Goal: Use online tool/utility: Utilize a website feature to perform a specific function

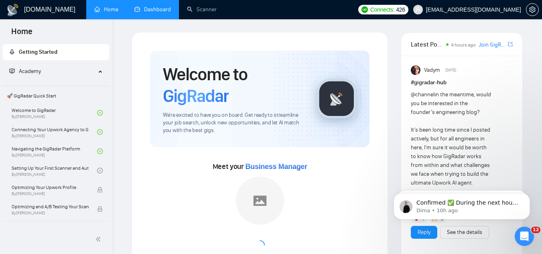
click at [141, 13] on link "Dashboard" at bounding box center [152, 9] width 36 height 7
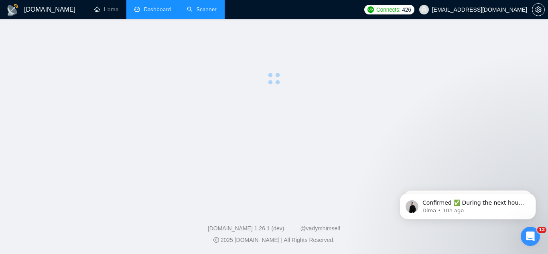
click at [191, 6] on link "Scanner" at bounding box center [202, 9] width 30 height 7
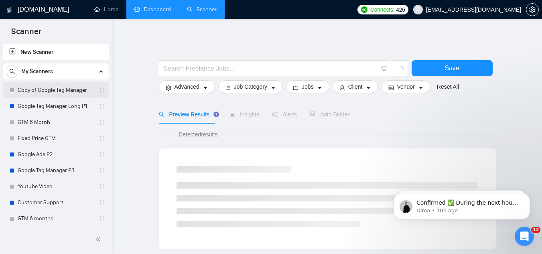
click at [28, 92] on link "Copy of Google Tag Manager Long P1" at bounding box center [56, 90] width 76 height 16
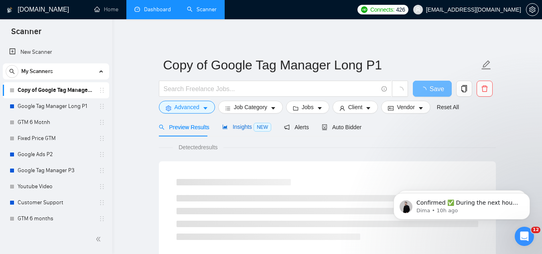
click at [234, 128] on span "Insights NEW" at bounding box center [246, 126] width 49 height 6
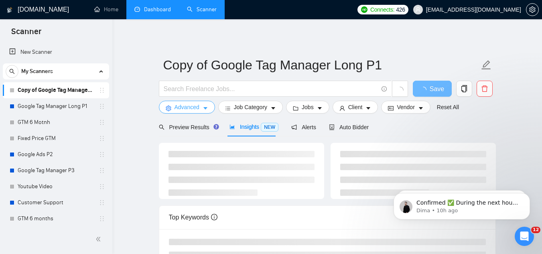
click at [198, 107] on span "Advanced" at bounding box center [186, 107] width 25 height 9
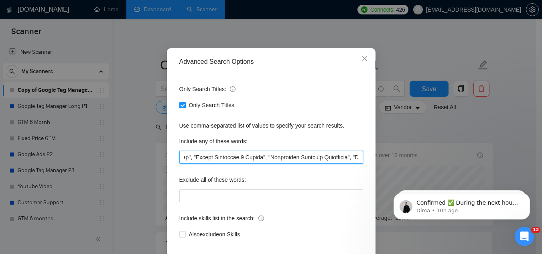
scroll to position [0, 687]
drag, startPoint x: 241, startPoint y: 153, endPoint x: 359, endPoint y: 157, distance: 118.3
click at [359, 157] on input "text" at bounding box center [271, 157] width 184 height 13
click at [337, 160] on input "text" at bounding box center [271, 157] width 184 height 13
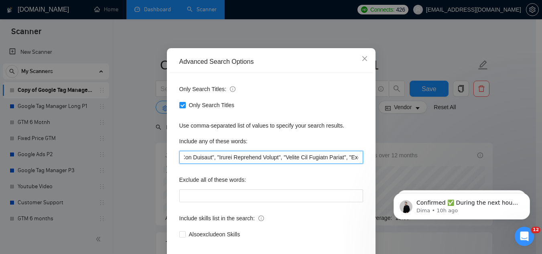
drag, startPoint x: 346, startPoint y: 159, endPoint x: 363, endPoint y: 160, distance: 17.7
click at [363, 160] on div "Only Search Titles: Only Search Titles Use comma-separated list of values to sp…" at bounding box center [271, 166] width 203 height 187
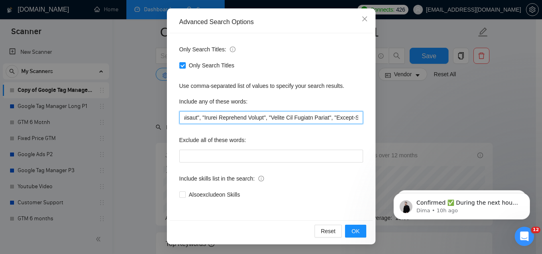
scroll to position [40, 0]
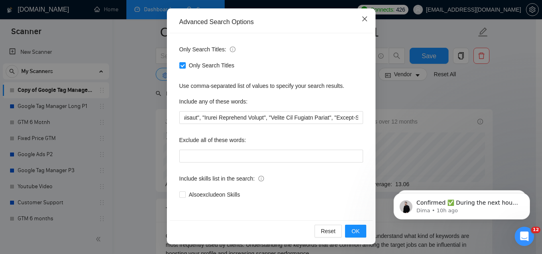
click at [357, 20] on span "Close" at bounding box center [365, 19] width 22 height 22
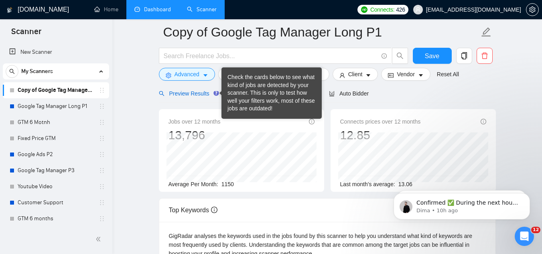
click at [196, 94] on span "Preview Results" at bounding box center [188, 93] width 58 height 6
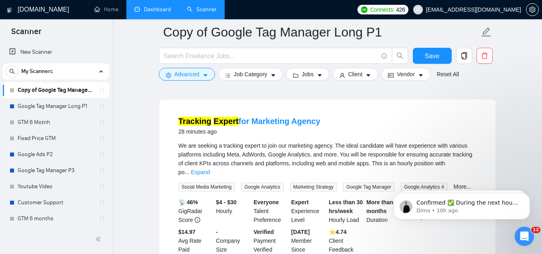
scroll to position [281, 0]
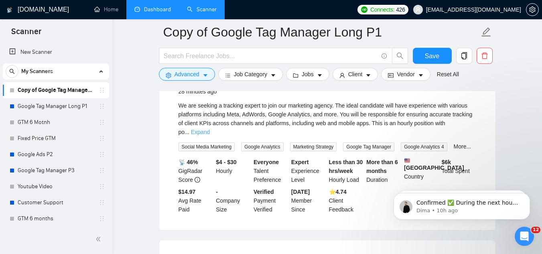
click at [210, 129] on link "Expand" at bounding box center [200, 132] width 19 height 6
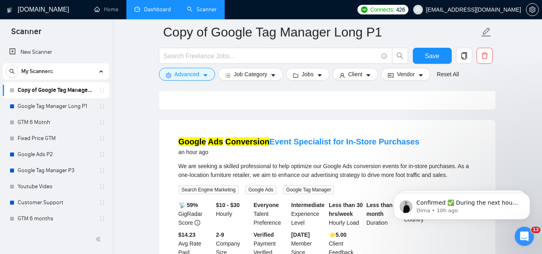
scroll to position [241, 0]
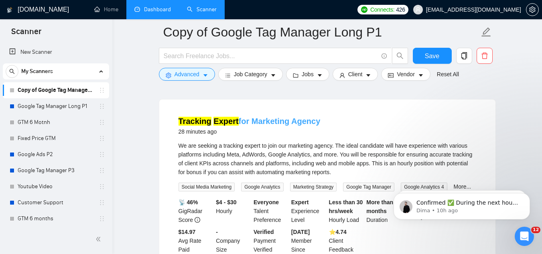
click at [221, 123] on mark "Expert" at bounding box center [225, 121] width 25 height 9
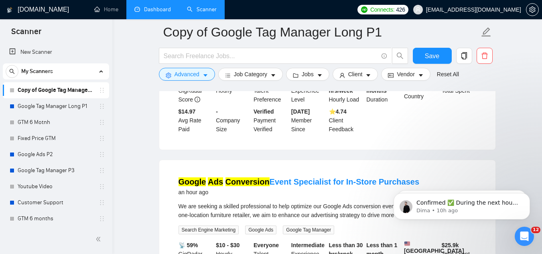
scroll to position [321, 0]
